Goal: Task Accomplishment & Management: Manage account settings

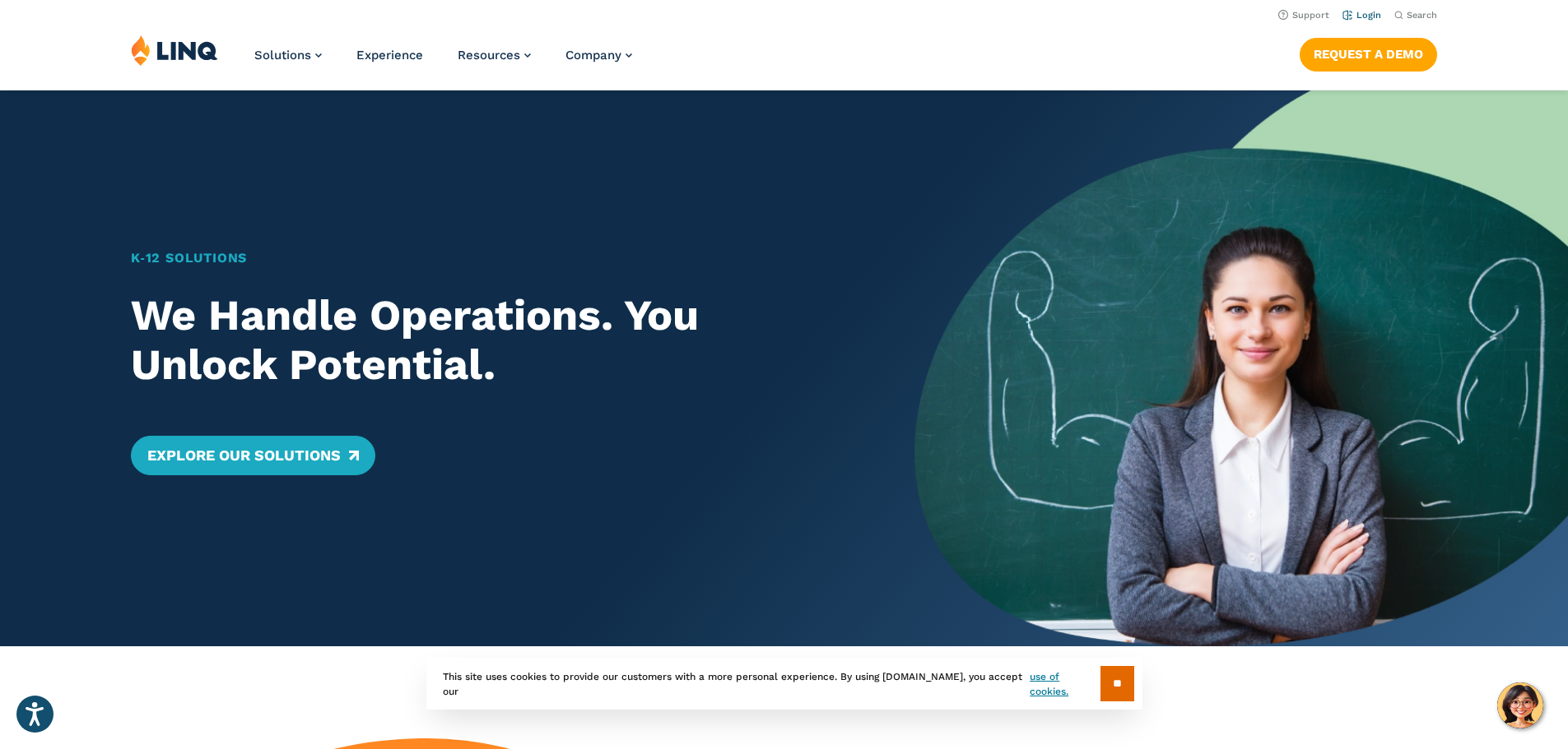
click at [1365, 17] on link "Login" at bounding box center [1361, 15] width 39 height 11
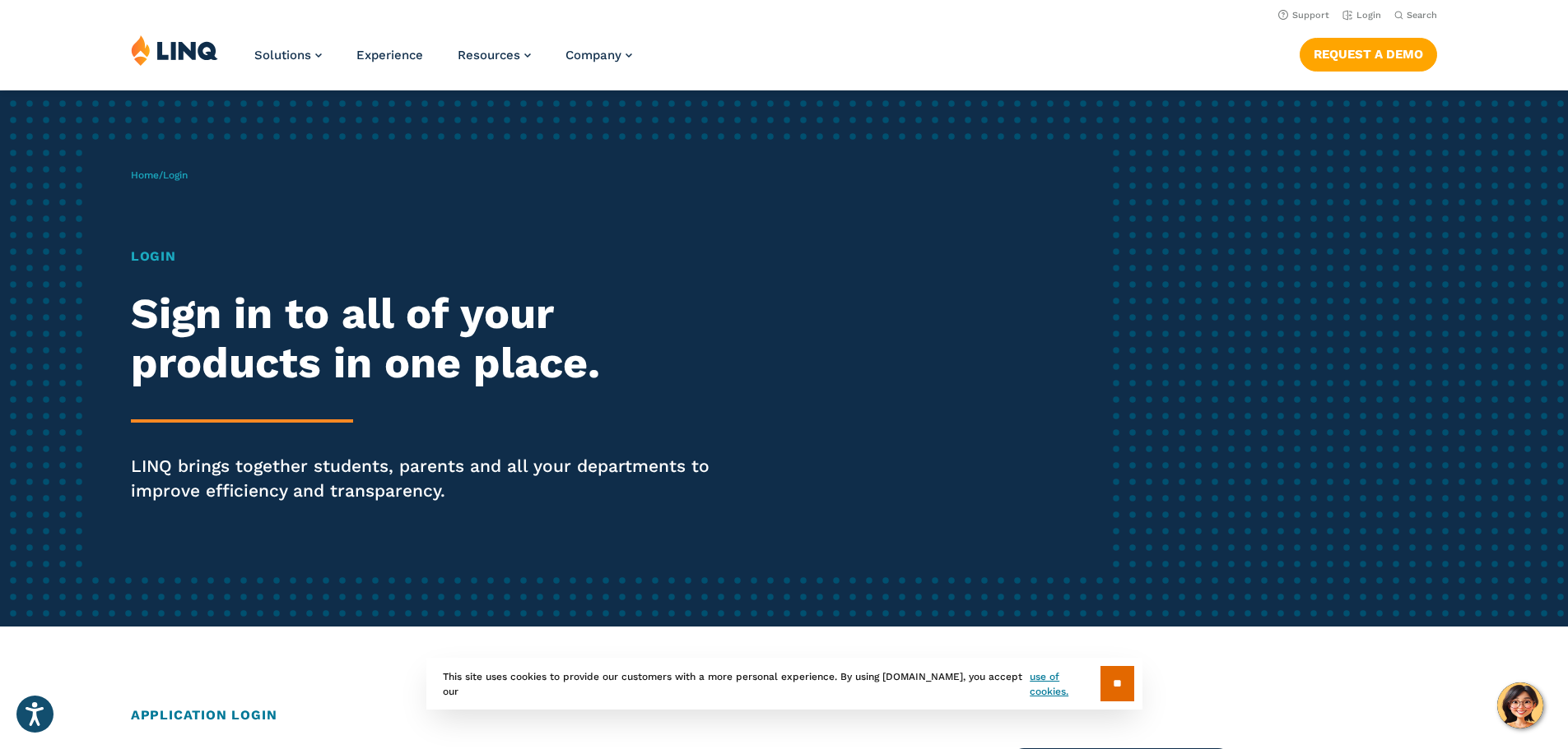
click at [152, 254] on h1 "Login" at bounding box center [432, 256] width 604 height 20
click at [1109, 673] on input "**" at bounding box center [1117, 683] width 34 height 35
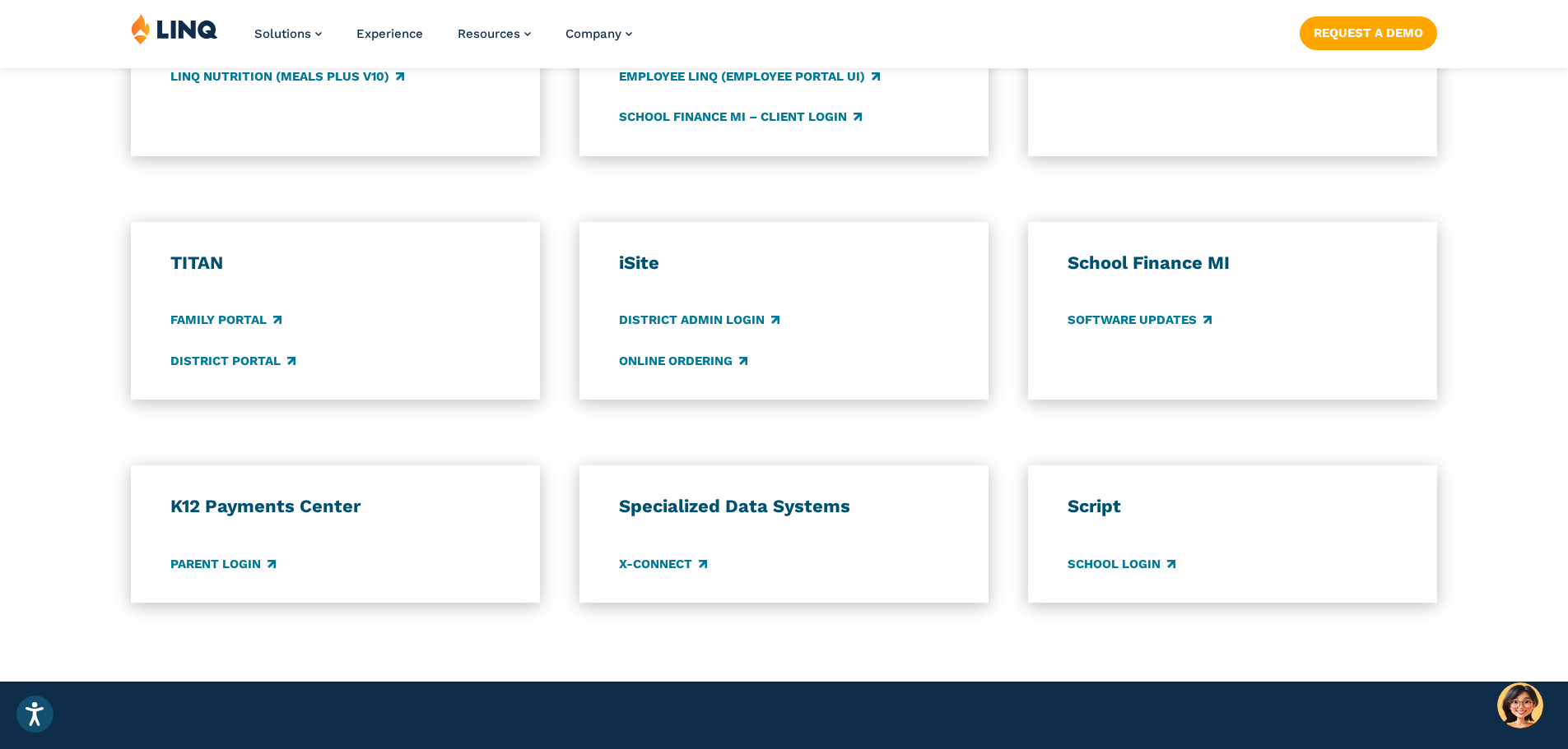
scroll to position [1152, 0]
